Goal: Information Seeking & Learning: Understand process/instructions

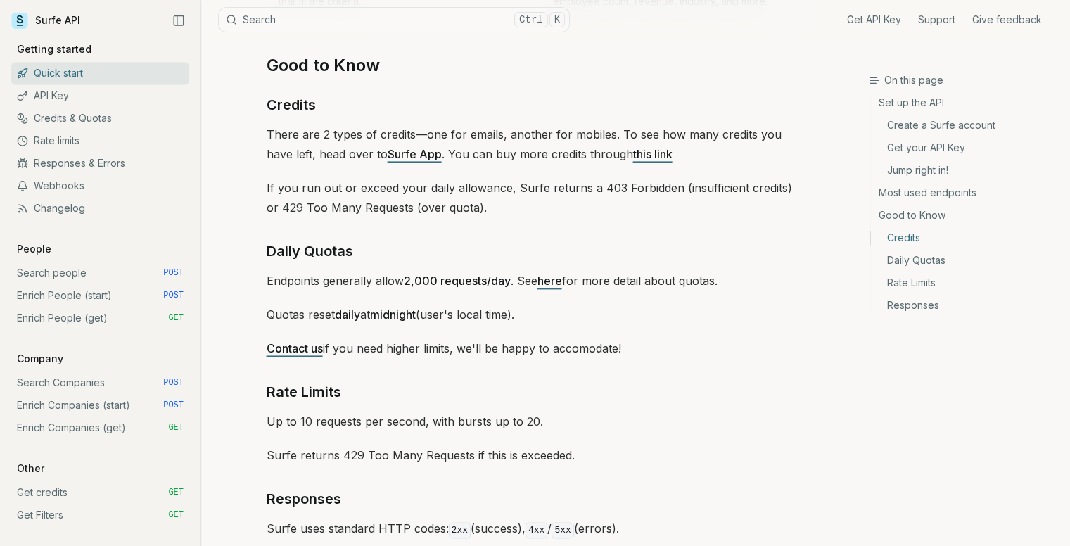
scroll to position [2108, 0]
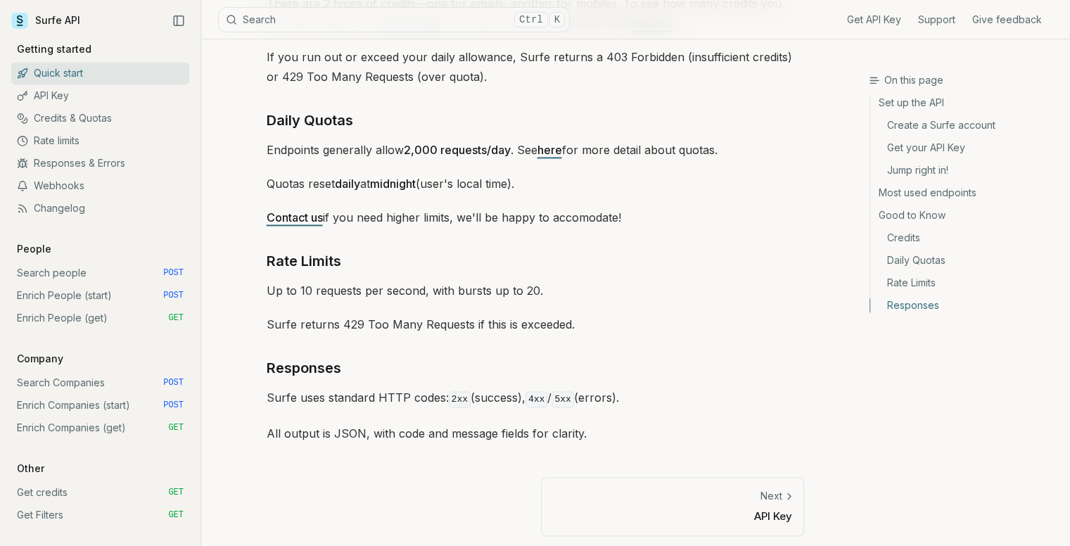
click at [110, 165] on link "Responses & Errors" at bounding box center [100, 163] width 178 height 23
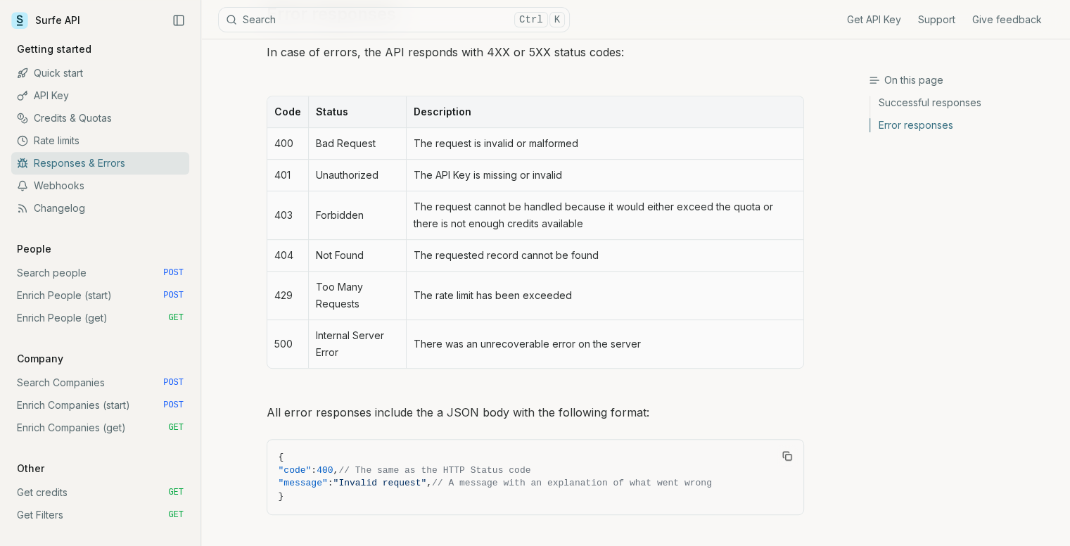
scroll to position [682, 0]
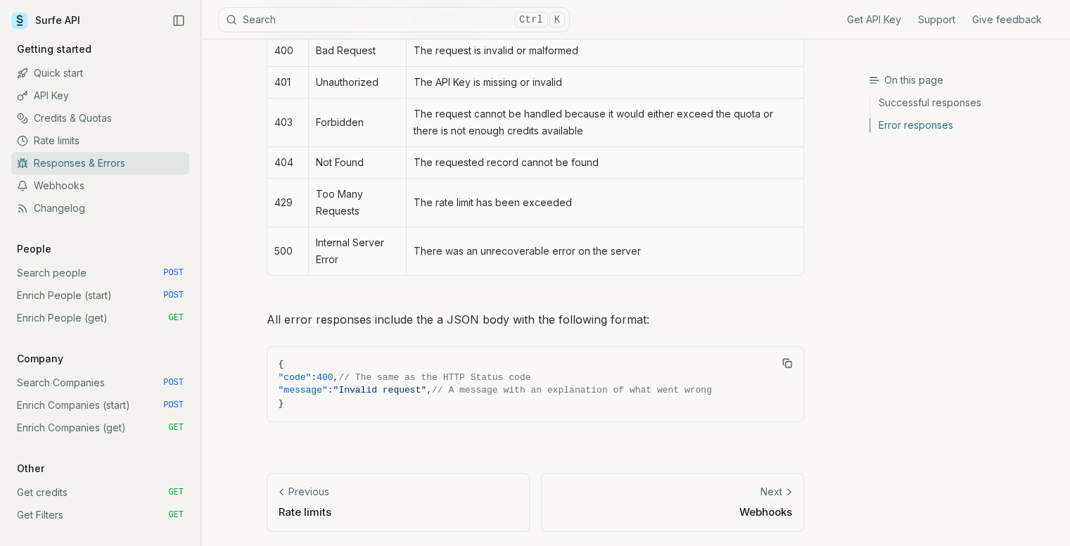
click at [82, 383] on link "Search Companies POST" at bounding box center [100, 383] width 178 height 23
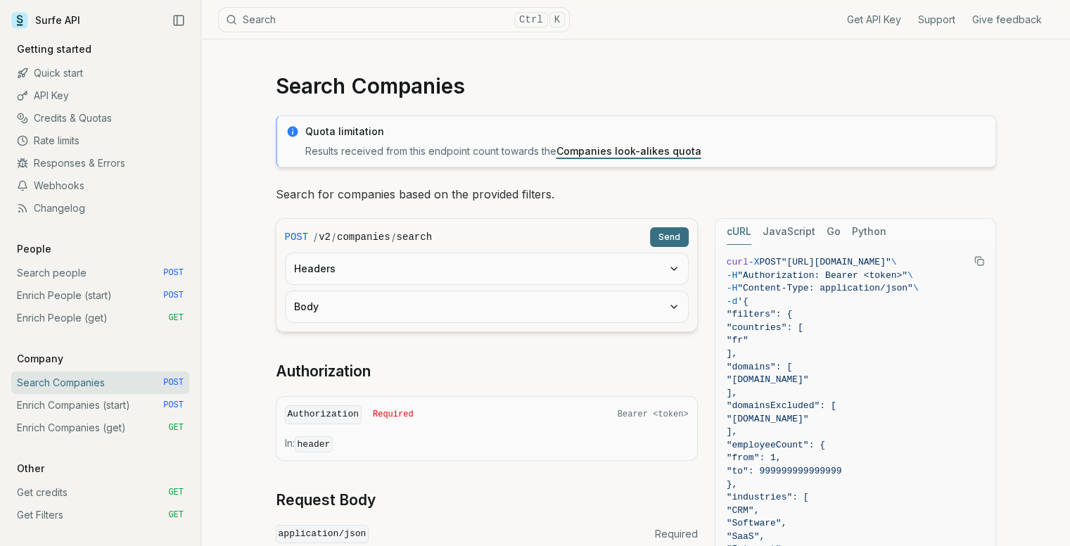
click at [108, 279] on link "Search people POST" at bounding box center [100, 273] width 178 height 23
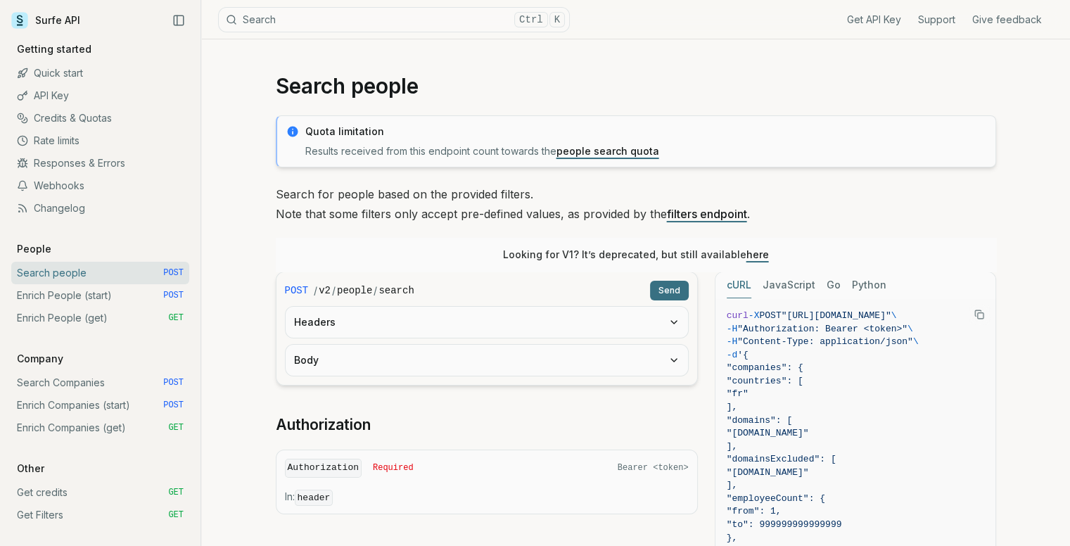
click at [52, 295] on link "Enrich People (start) POST" at bounding box center [100, 295] width 178 height 23
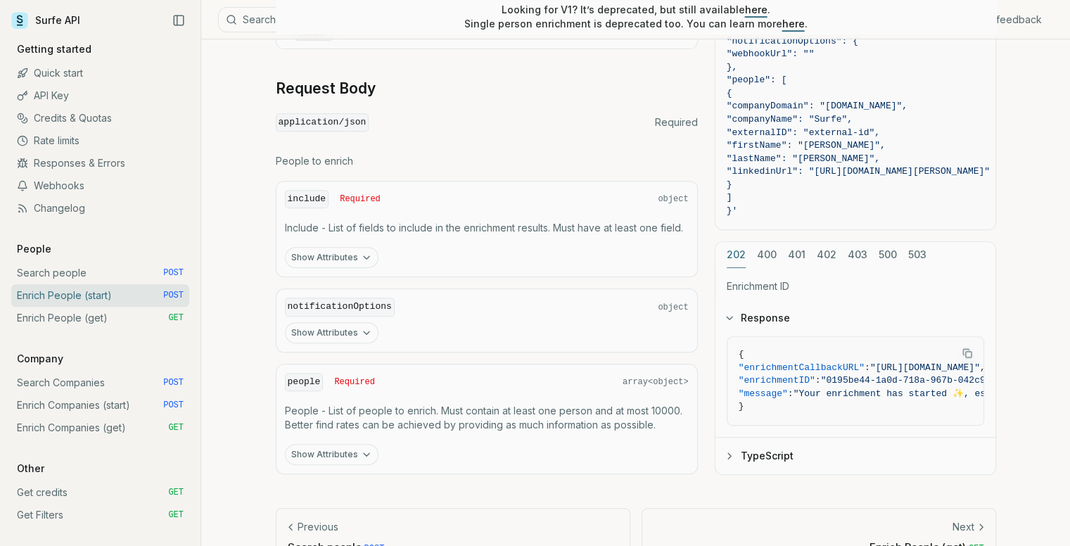
scroll to position [604, 0]
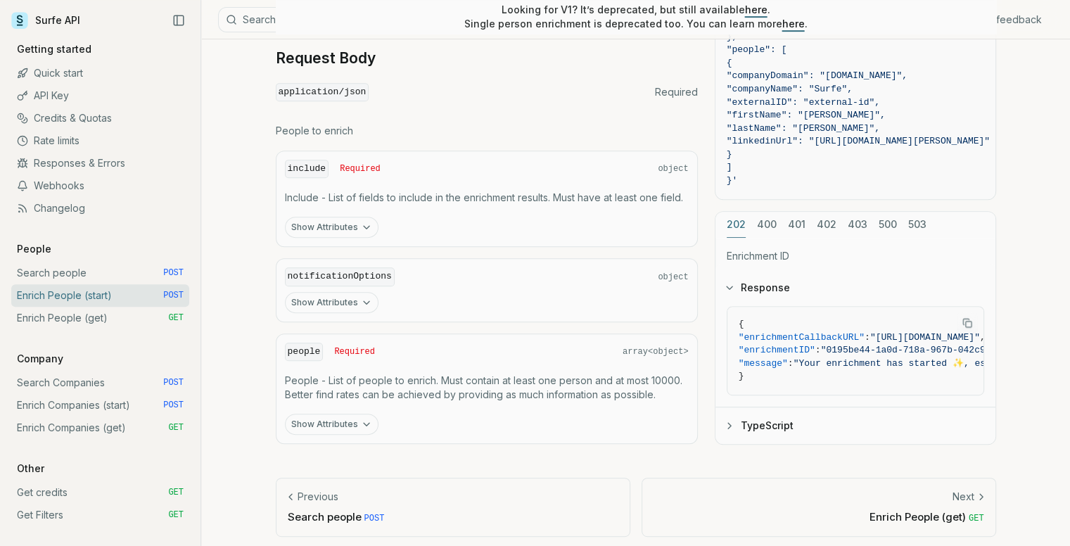
click at [117, 327] on link "Enrich People (get) GET" at bounding box center [100, 318] width 178 height 23
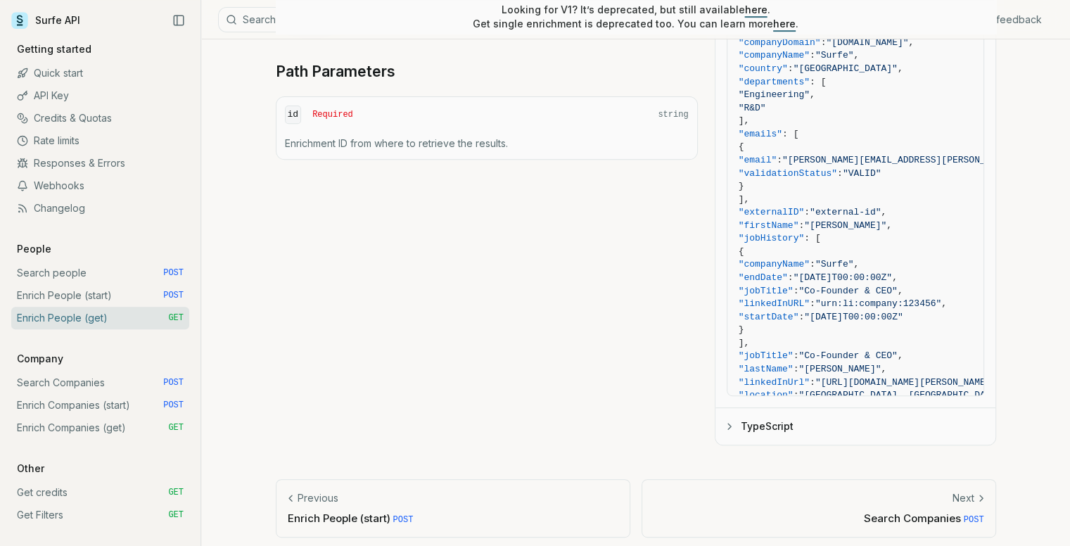
scroll to position [563, 0]
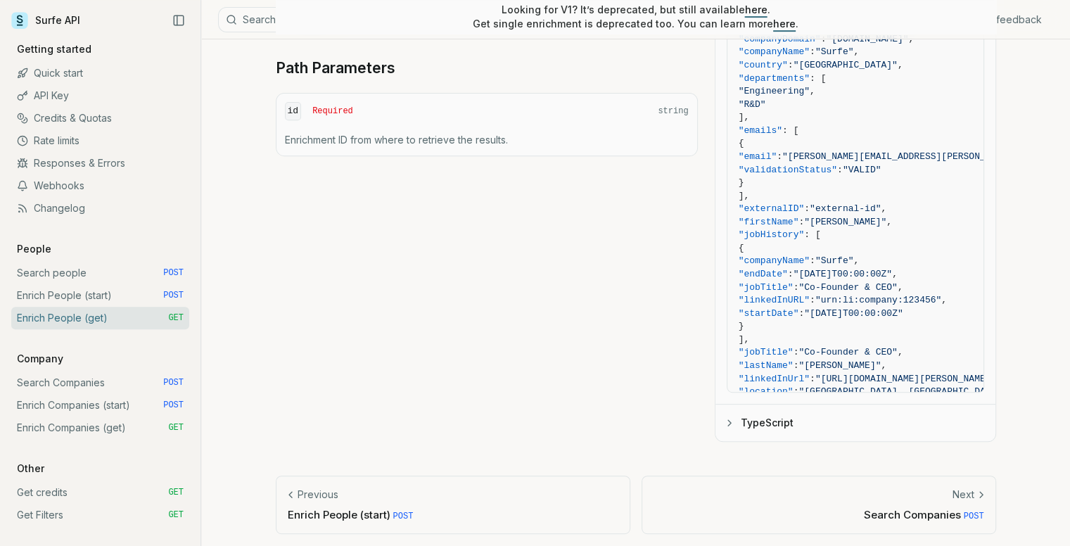
click at [142, 381] on link "Search Companies POST" at bounding box center [100, 383] width 178 height 23
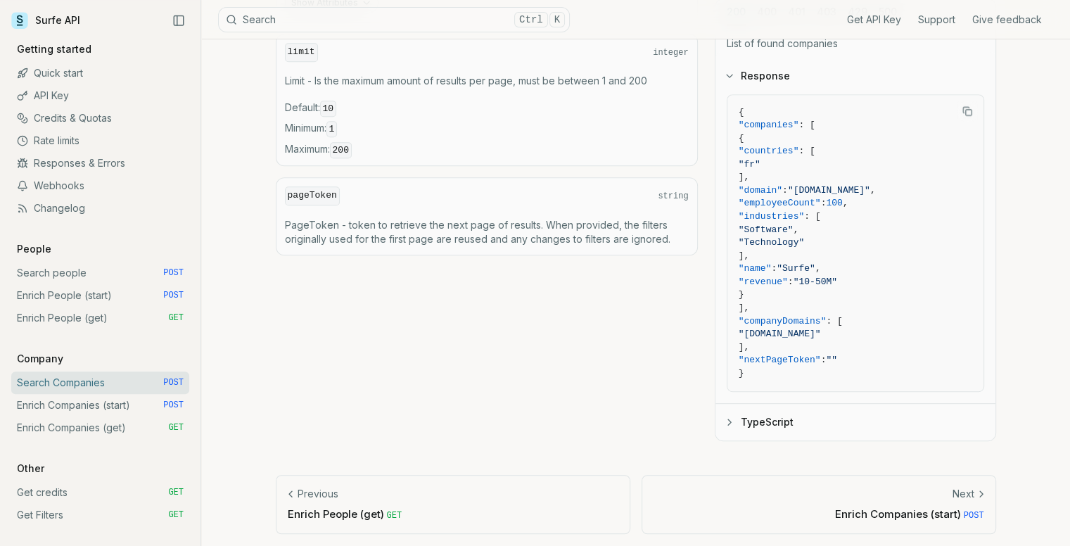
scroll to position [683, 0]
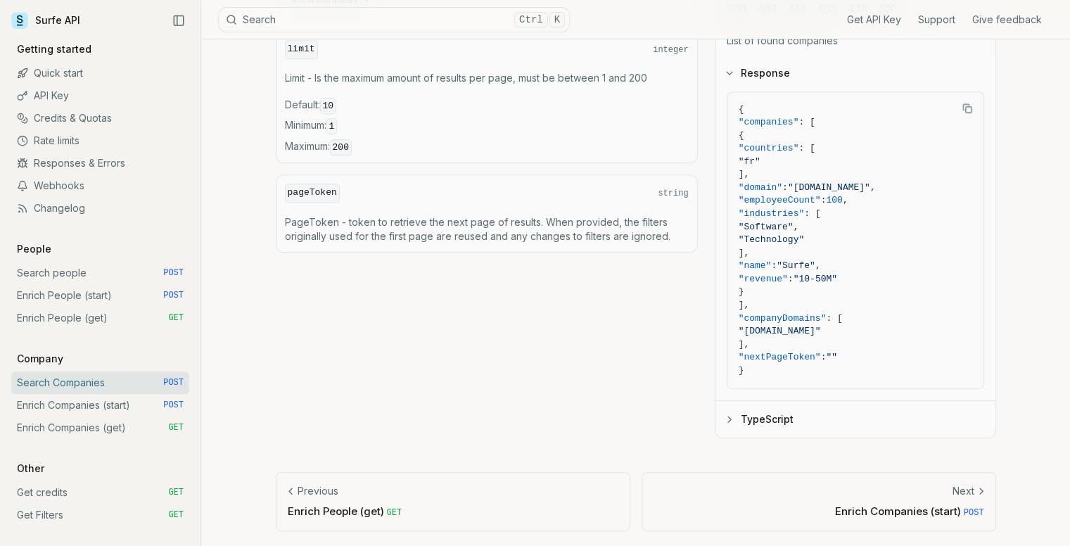
click at [65, 514] on link "Get Filters GET" at bounding box center [100, 515] width 178 height 23
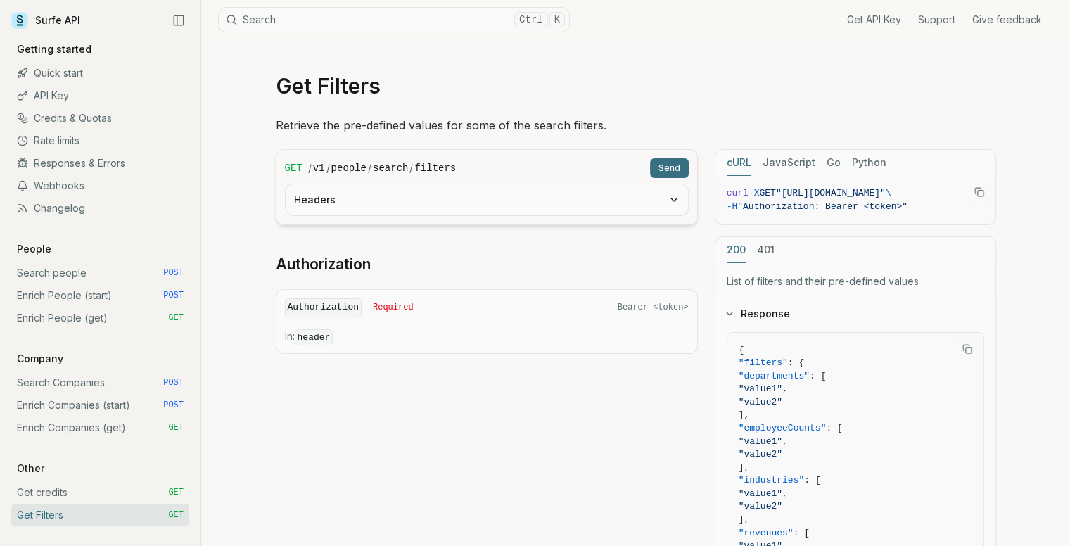
click at [99, 78] on link "Quick start" at bounding box center [100, 73] width 178 height 23
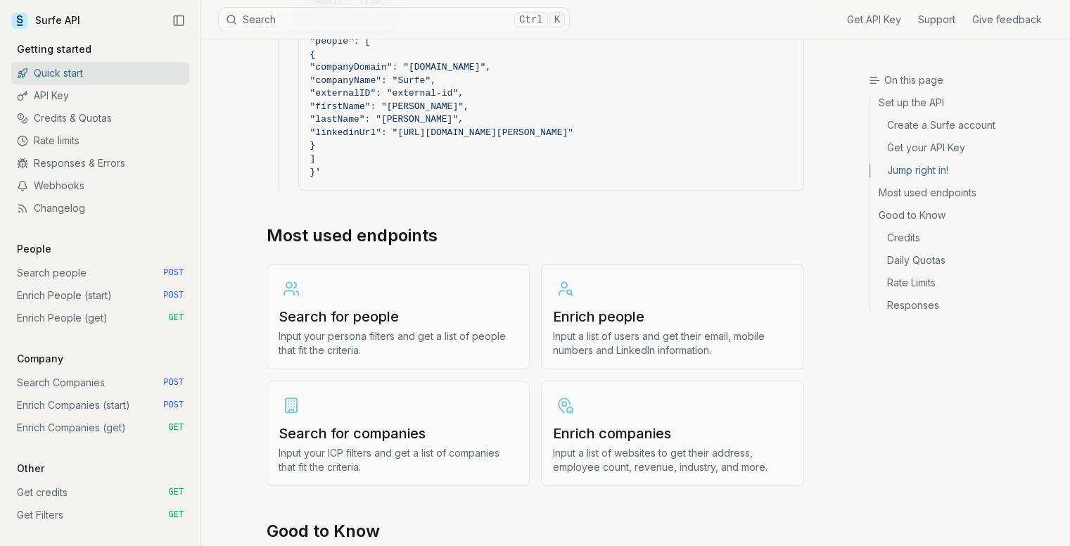
scroll to position [1548, 0]
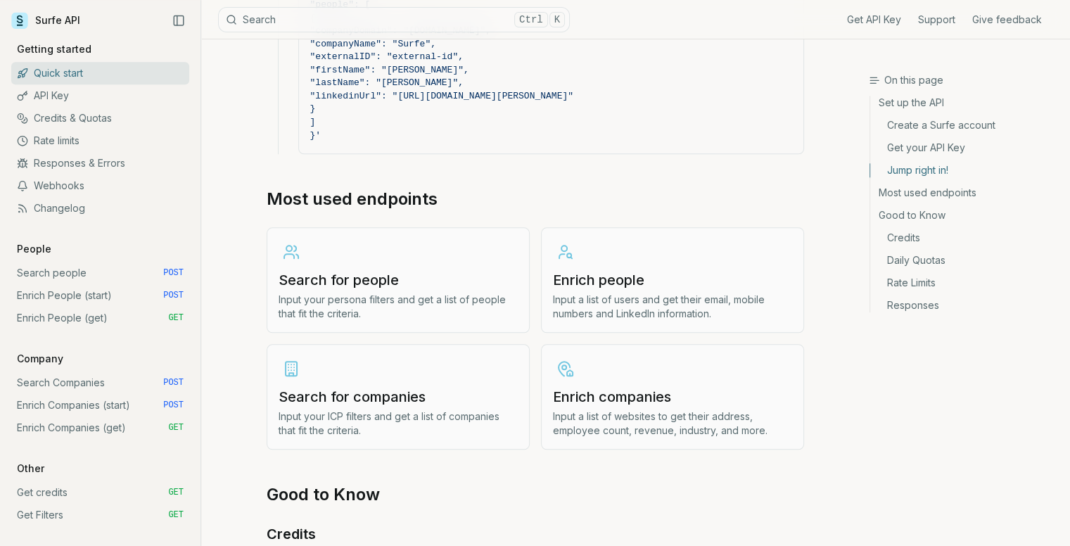
click at [670, 274] on h3 "Enrich people" at bounding box center [672, 280] width 239 height 20
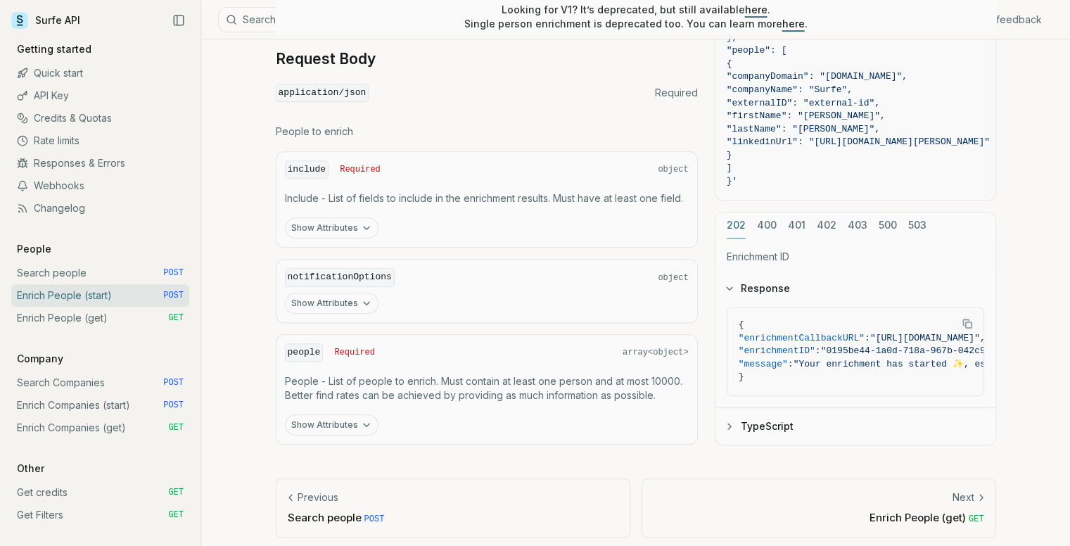
scroll to position [604, 0]
click at [348, 417] on button "Show Attributes" at bounding box center [332, 424] width 94 height 21
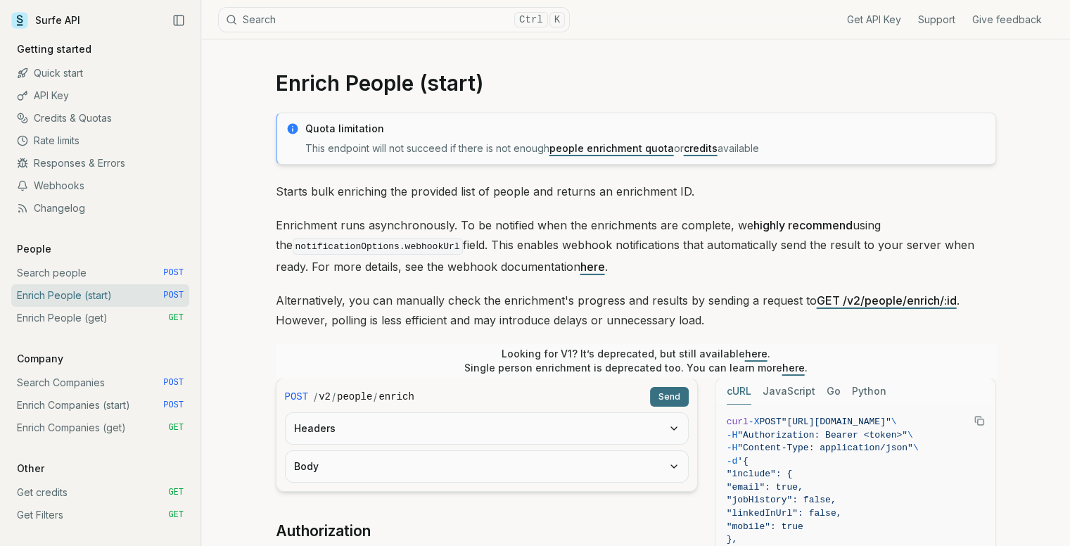
scroll to position [0, 0]
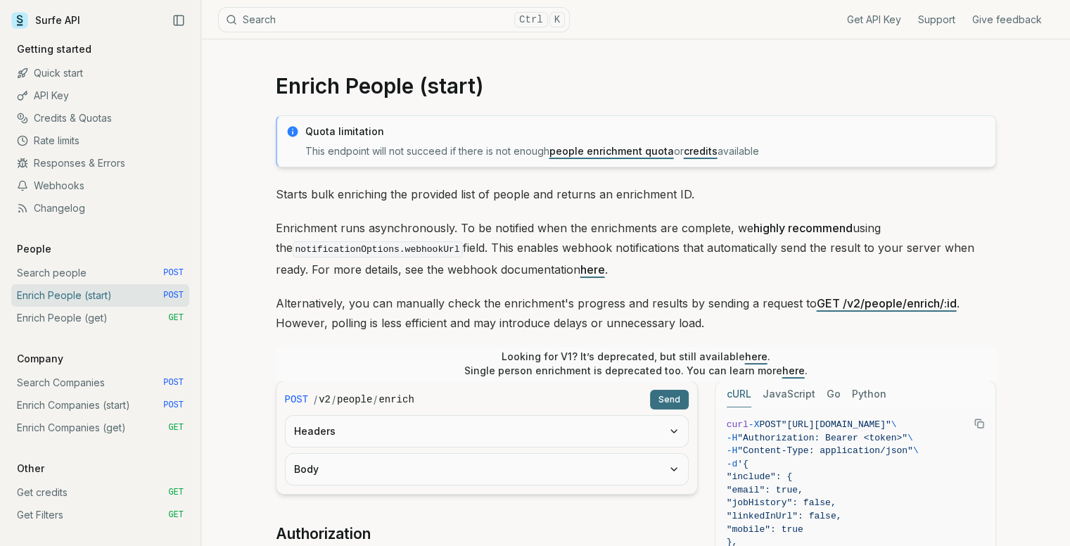
click at [532, 462] on button "Body" at bounding box center [487, 469] width 403 height 31
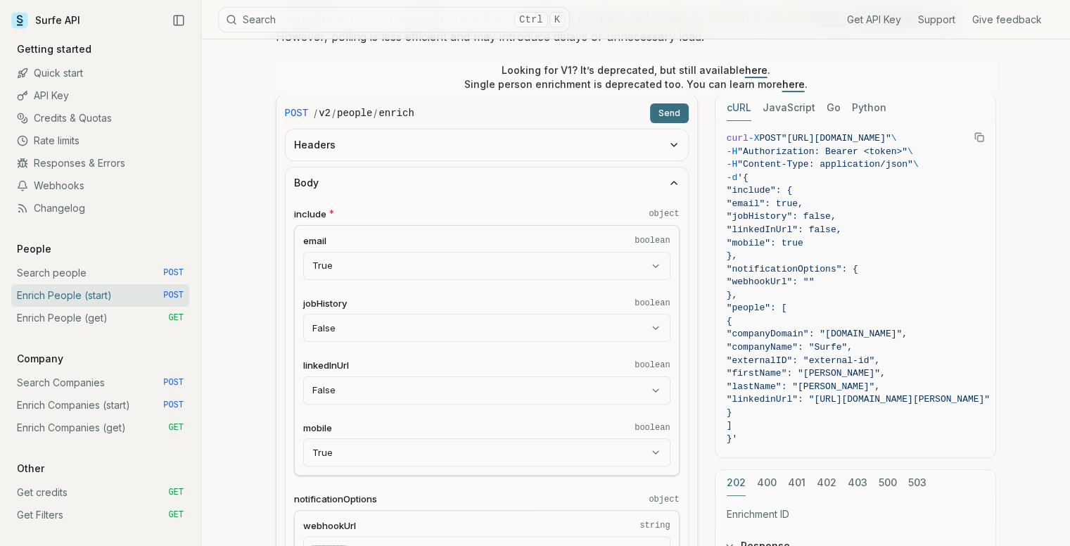
scroll to position [352, 0]
